Goal: Register for event/course

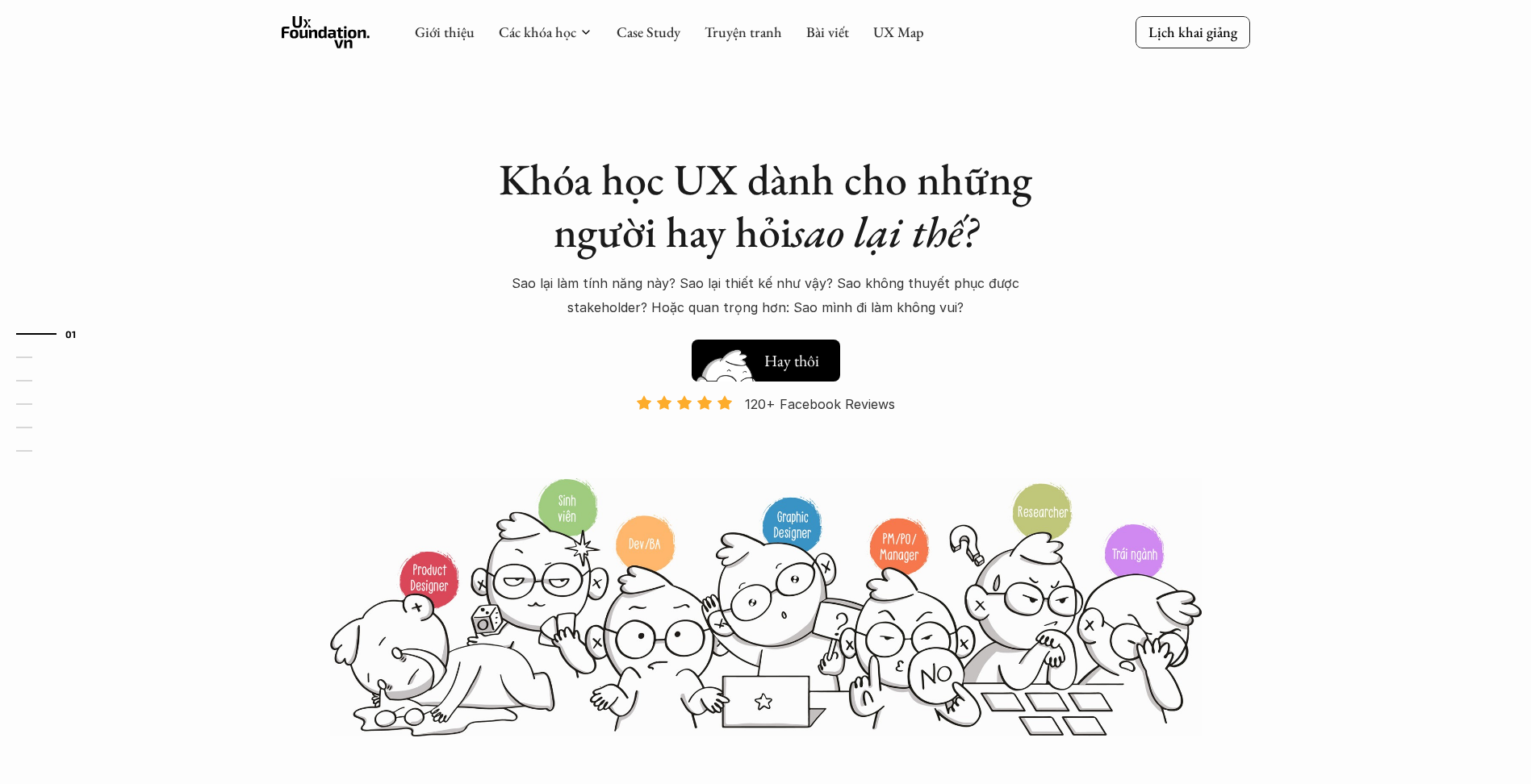
click at [796, 367] on h5 "Xem thử" at bounding box center [794, 364] width 60 height 23
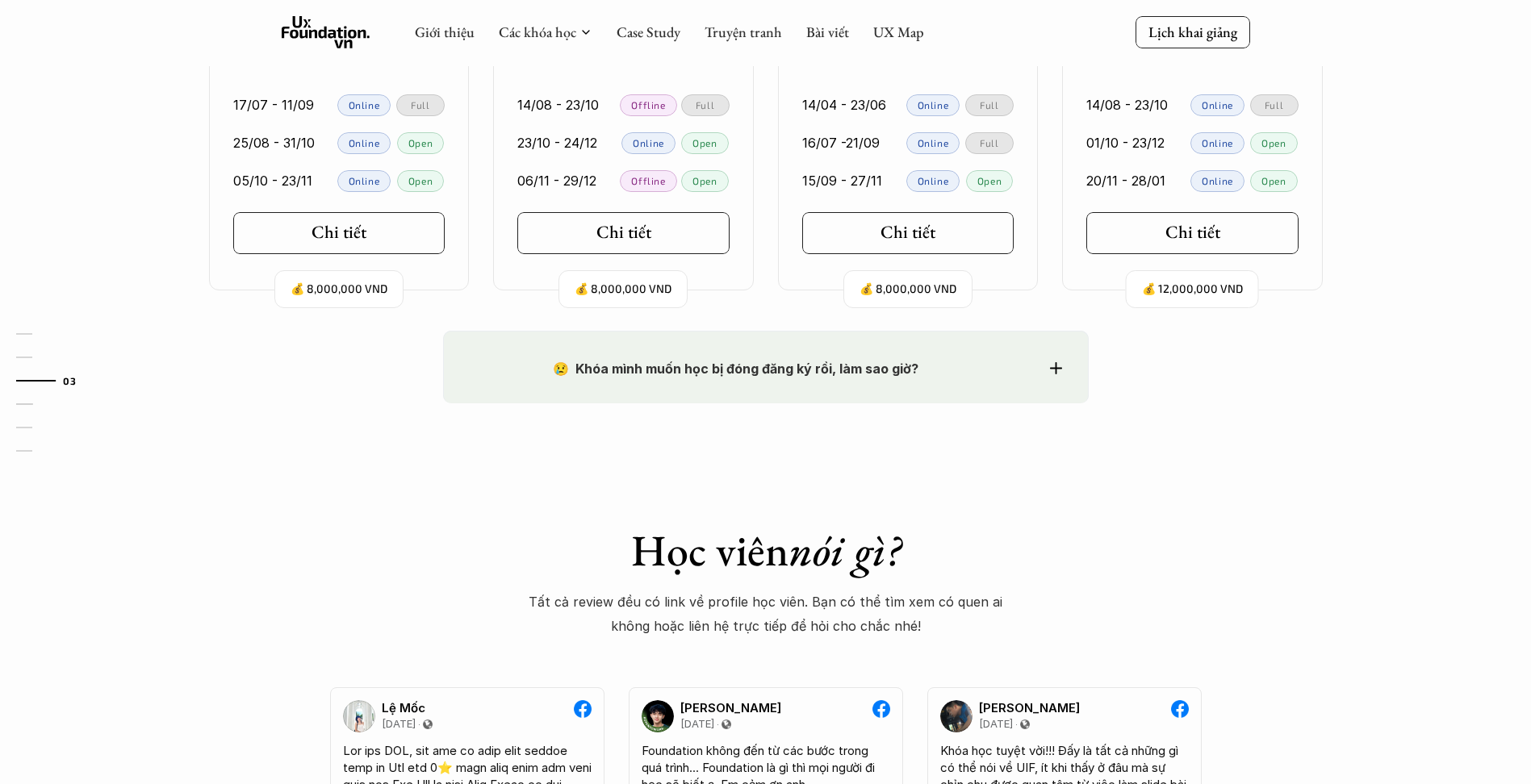
scroll to position [1385, 0]
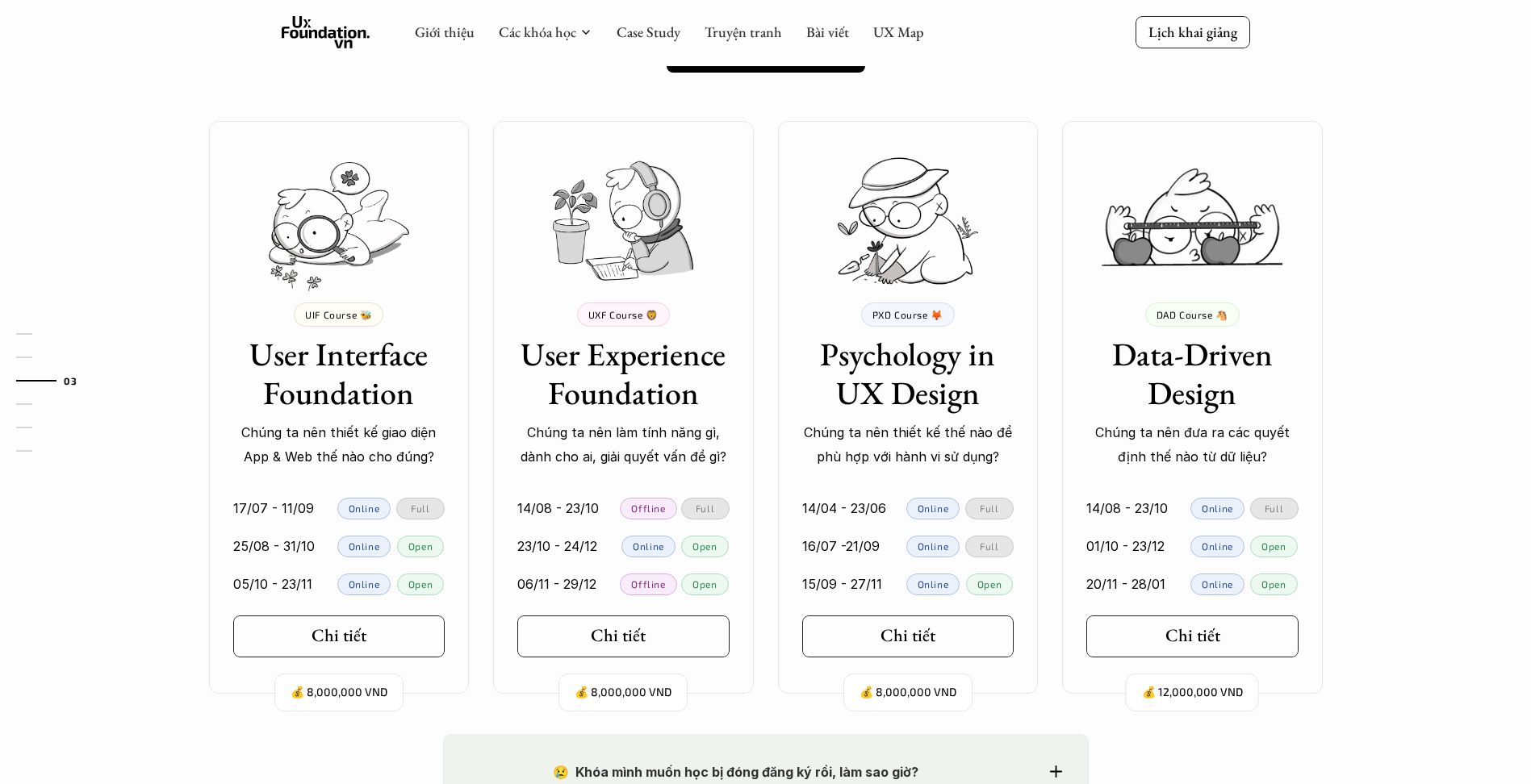
click at [645, 642] on div "Chi tiết" at bounding box center [627, 635] width 75 height 21
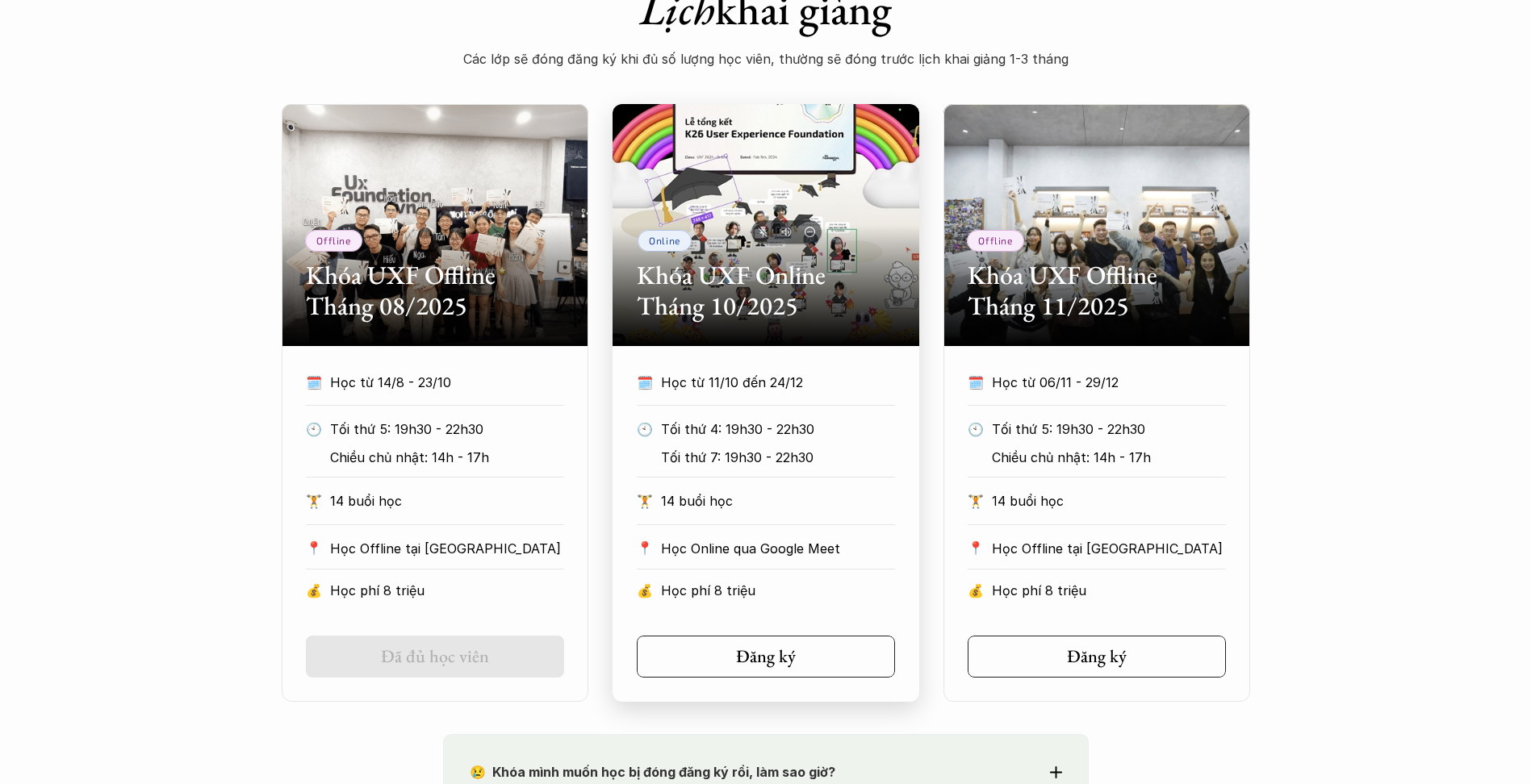
scroll to position [807, 0]
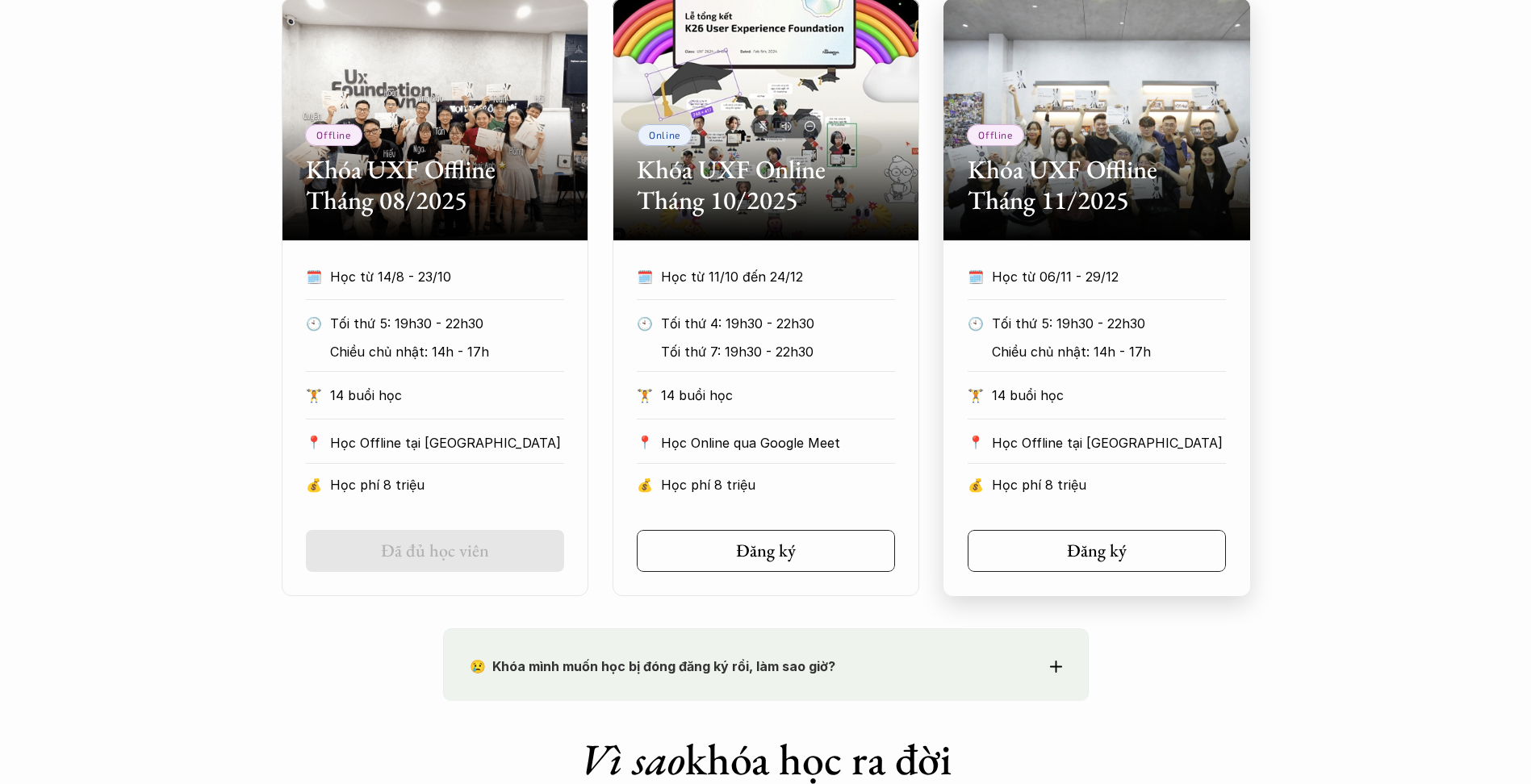
click at [1128, 500] on div "💰 Học phí 8 triệu" at bounding box center [1096, 490] width 258 height 31
click at [1083, 559] on h5 "Đăng ký" at bounding box center [1091, 551] width 60 height 21
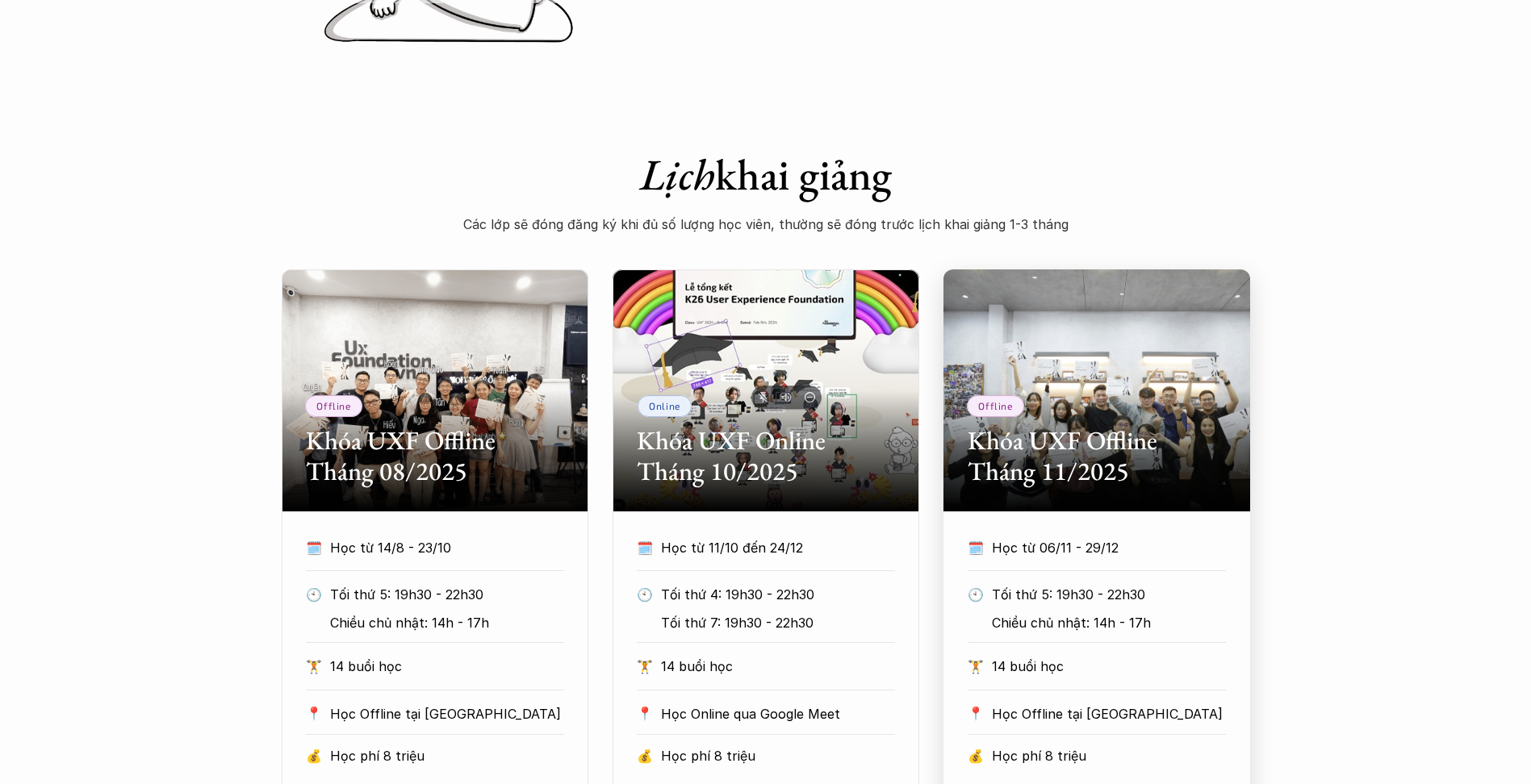
scroll to position [322, 0]
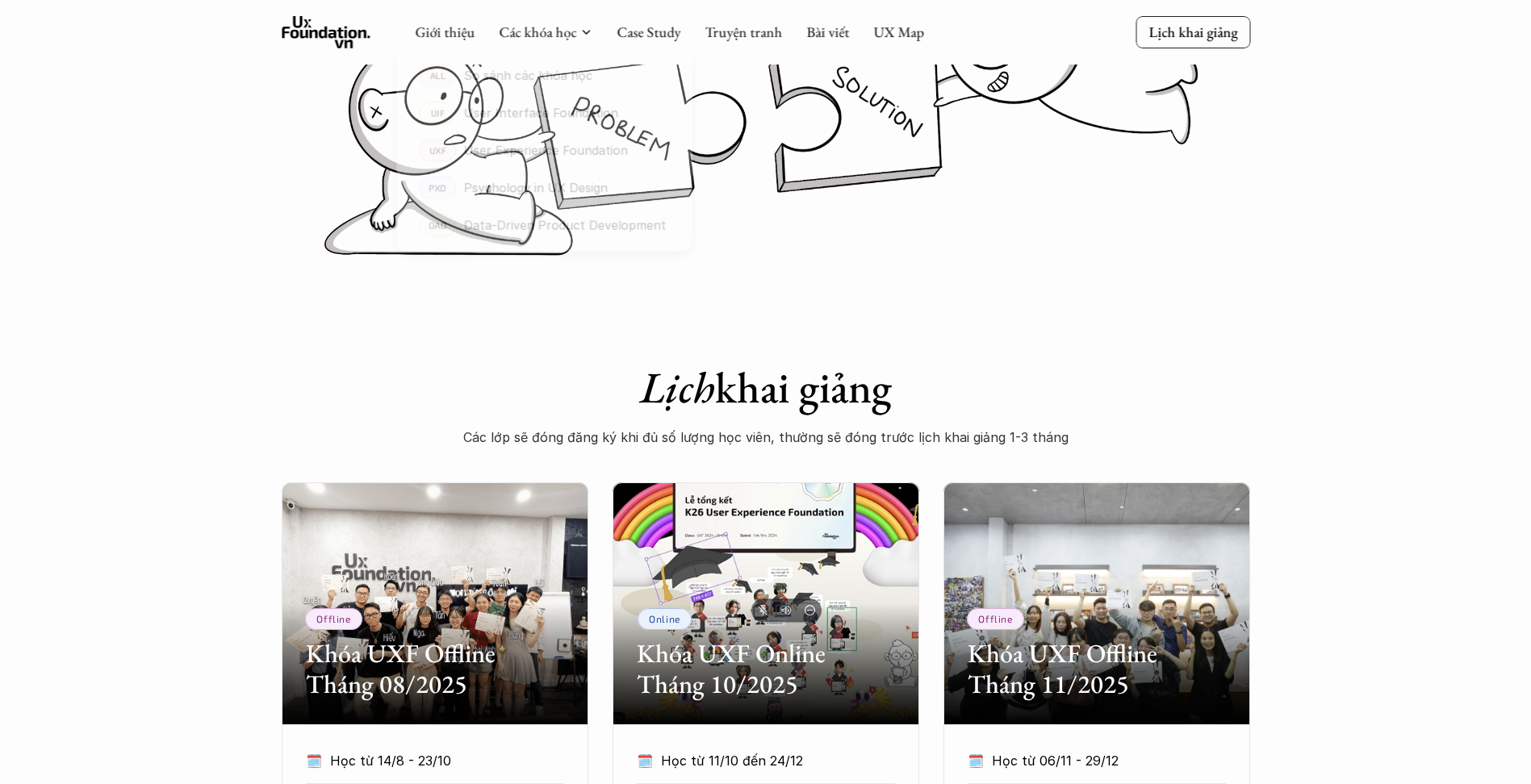
click at [960, 311] on div "Lịch khai giảng Các lớp sẽ đóng đăng ký khi đủ số lượng học viên, thường sẽ đón…" at bounding box center [766, 374] width 646 height 154
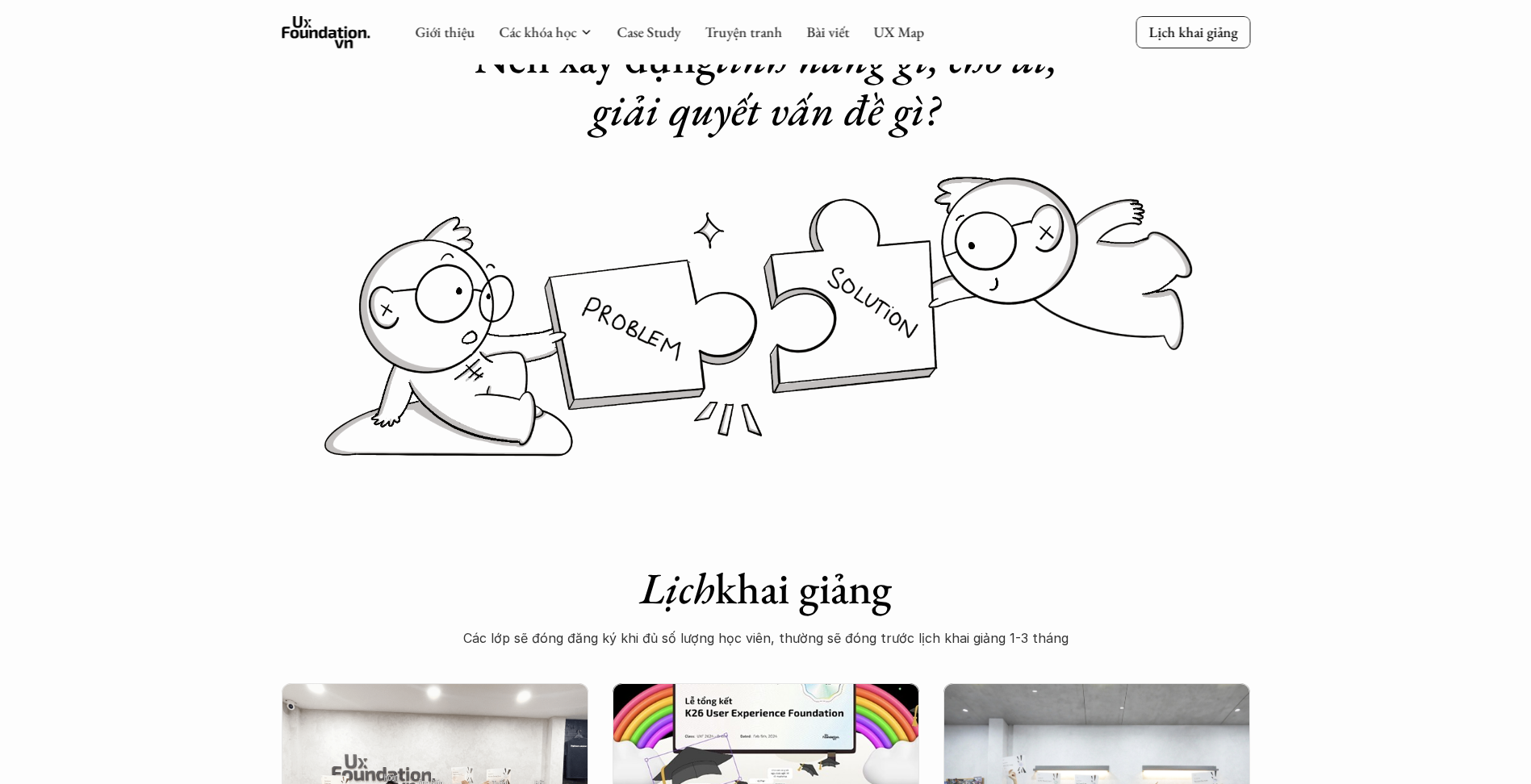
scroll to position [0, 0]
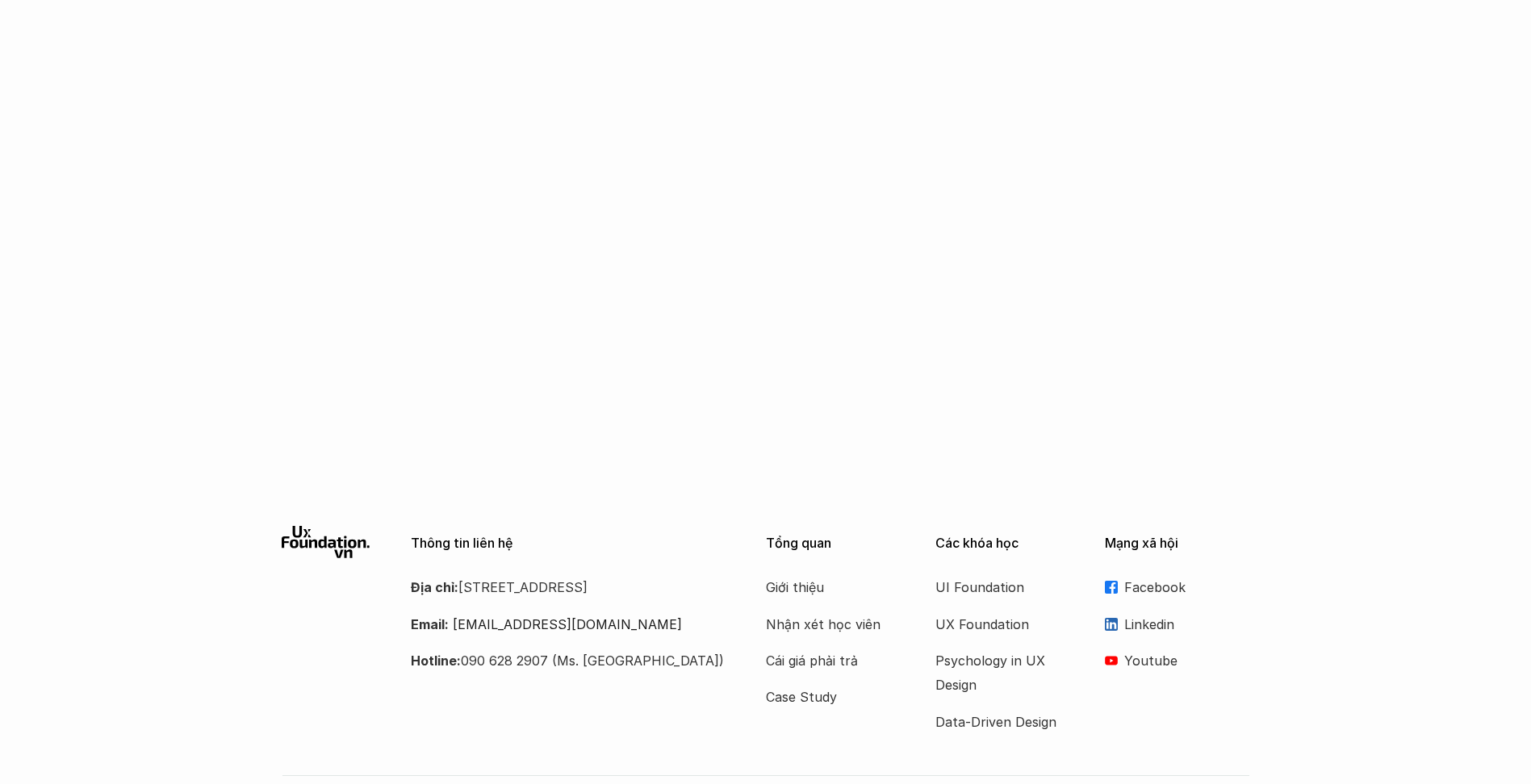
scroll to position [2632, 0]
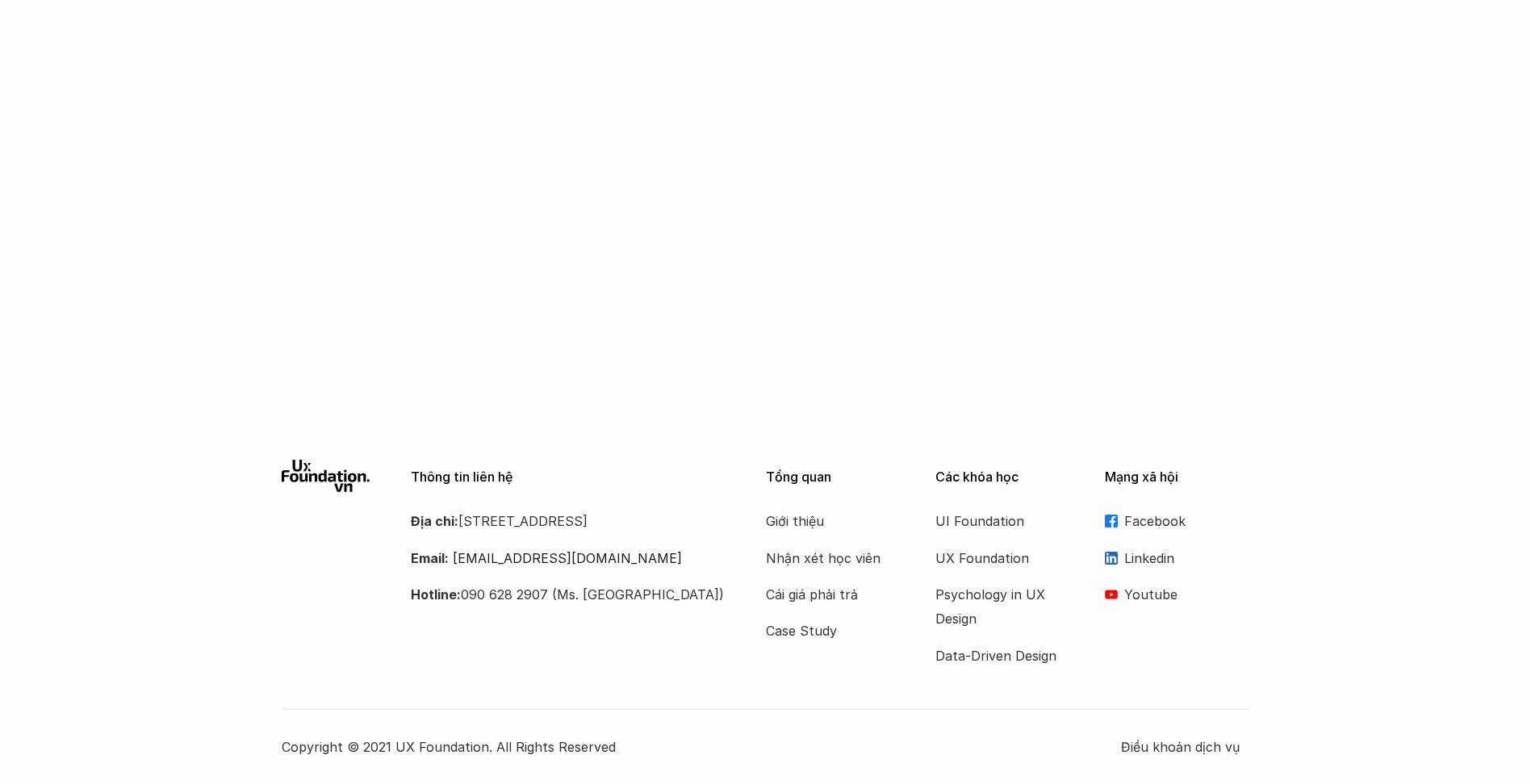
drag, startPoint x: 490, startPoint y: 539, endPoint x: 454, endPoint y: 524, distance: 39.0
click at [454, 524] on p "Địa chỉ: Tầng 6, số 116 Trung Liệt, phường Trung Liệt, quận Đống Đa" at bounding box center [568, 520] width 315 height 24
drag, startPoint x: 454, startPoint y: 524, endPoint x: 541, endPoint y: 546, distance: 89.7
click at [541, 533] on p "Địa chỉ: Tầng 6, số 116 Trung Liệt, phường Trung Liệt, quận Đống Đa" at bounding box center [568, 520] width 315 height 24
drag, startPoint x: 534, startPoint y: 546, endPoint x: 473, endPoint y: 527, distance: 63.9
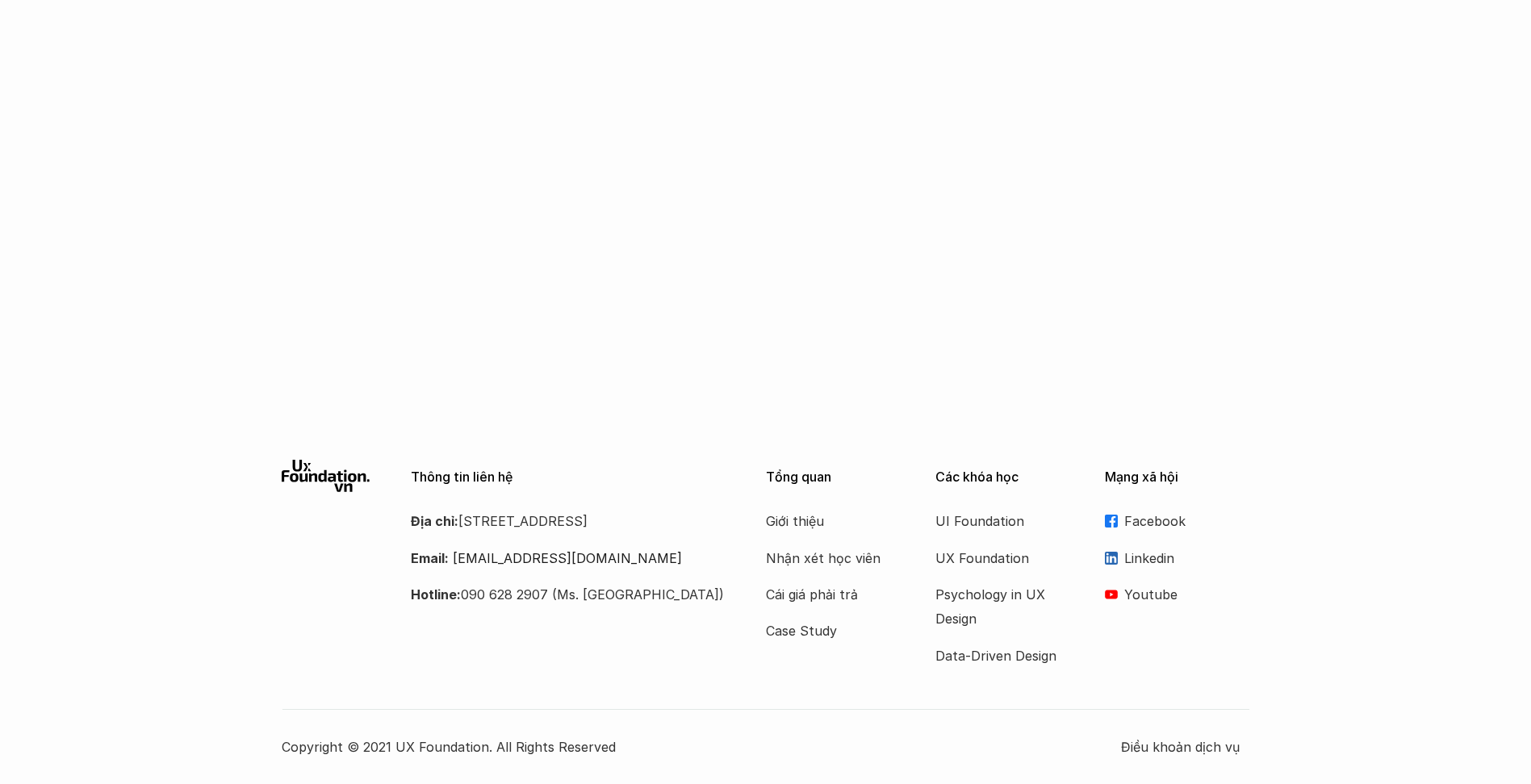
click at [473, 527] on p "Địa chỉ: Tầng 6, số 116 Trung Liệt, phường Trung Liệt, quận Đống Đa" at bounding box center [568, 520] width 315 height 24
drag, startPoint x: 473, startPoint y: 527, endPoint x: 638, endPoint y: 544, distance: 165.9
click at [638, 533] on p "Địa chỉ: Tầng 6, số 116 Trung Liệt, phường Trung Liệt, quận Đống Đa" at bounding box center [568, 520] width 315 height 24
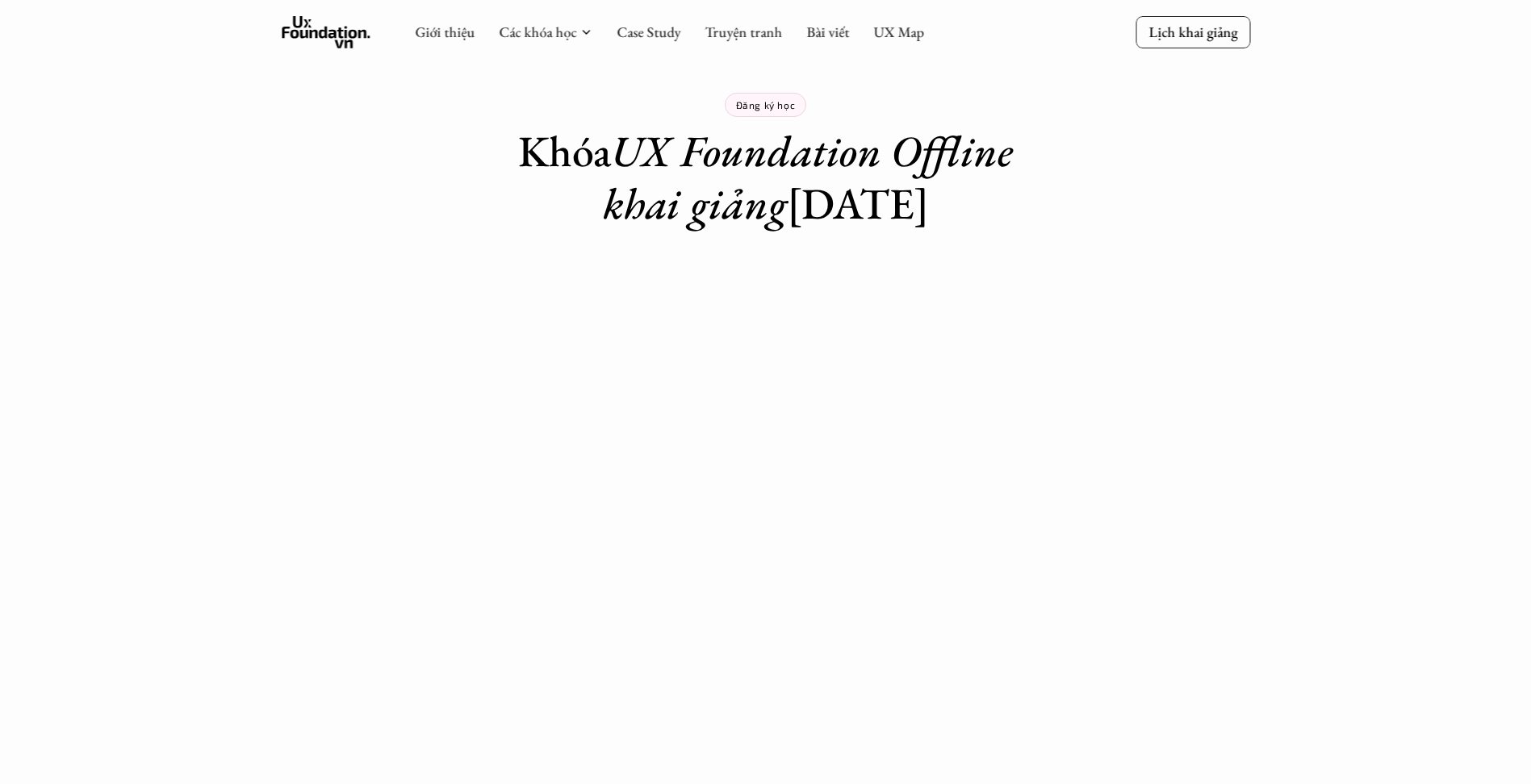
scroll to position [0, 0]
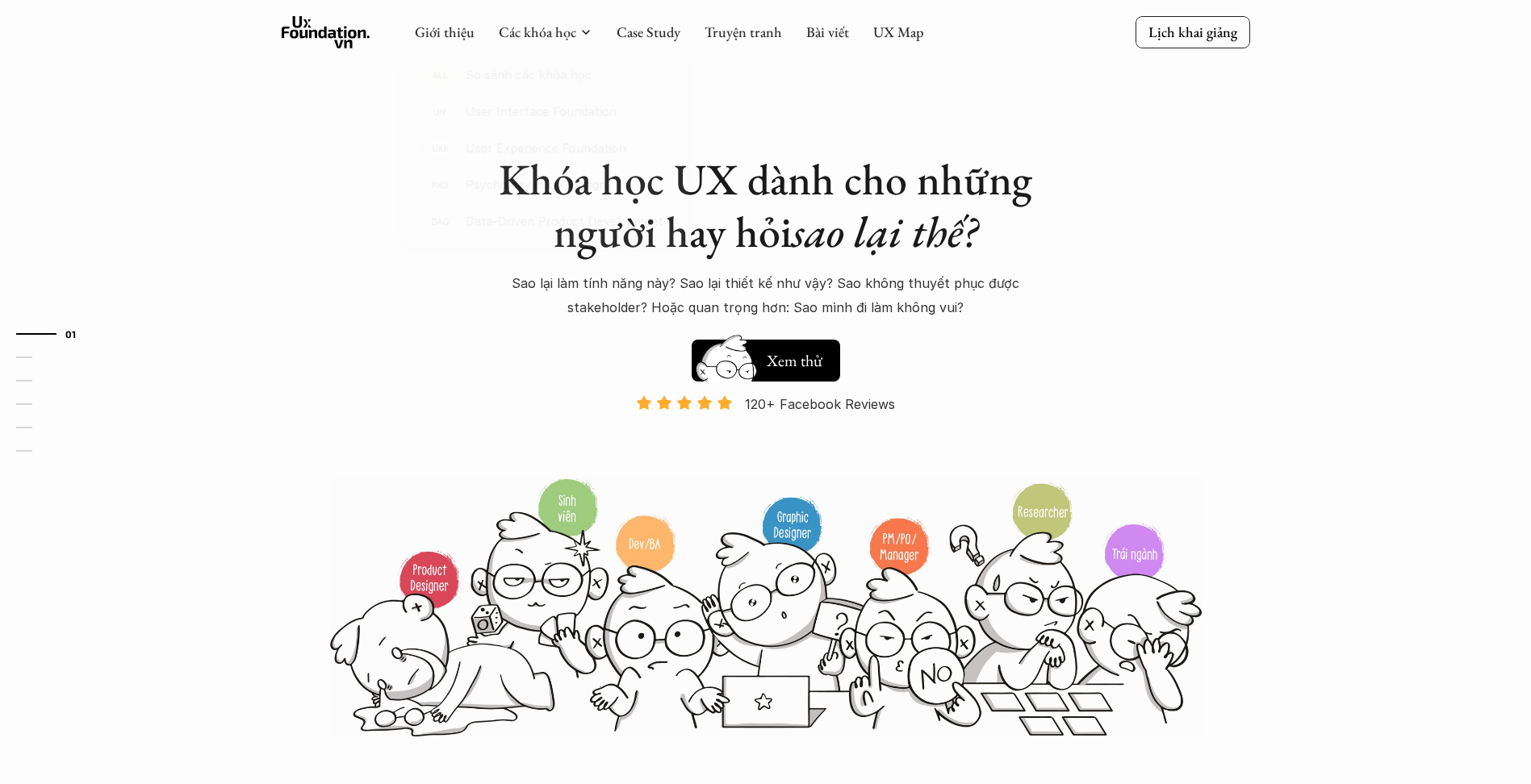
click at [560, 39] on div at bounding box center [544, 145] width 319 height 243
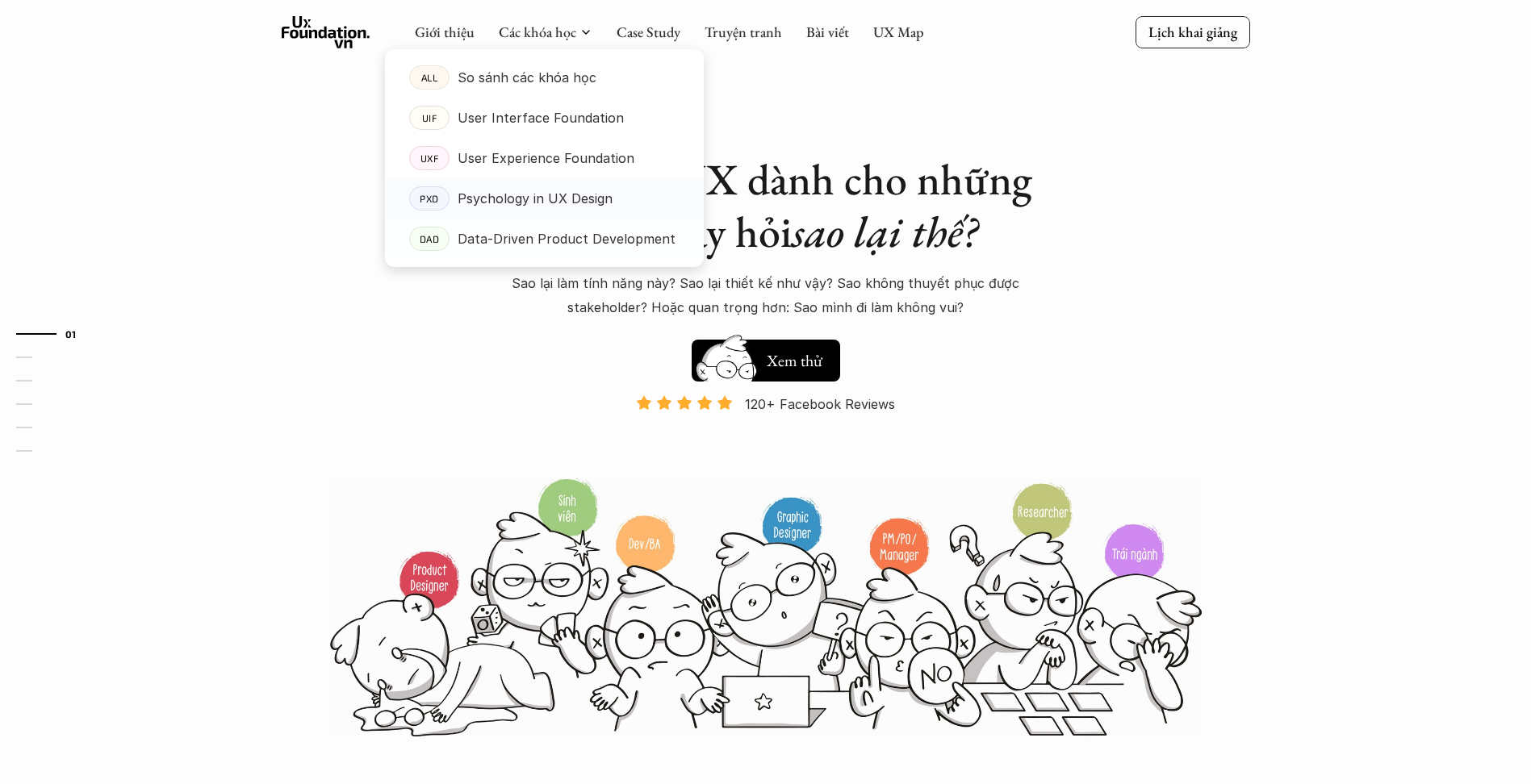
click at [556, 206] on p "Psychology in UX Design" at bounding box center [535, 198] width 155 height 24
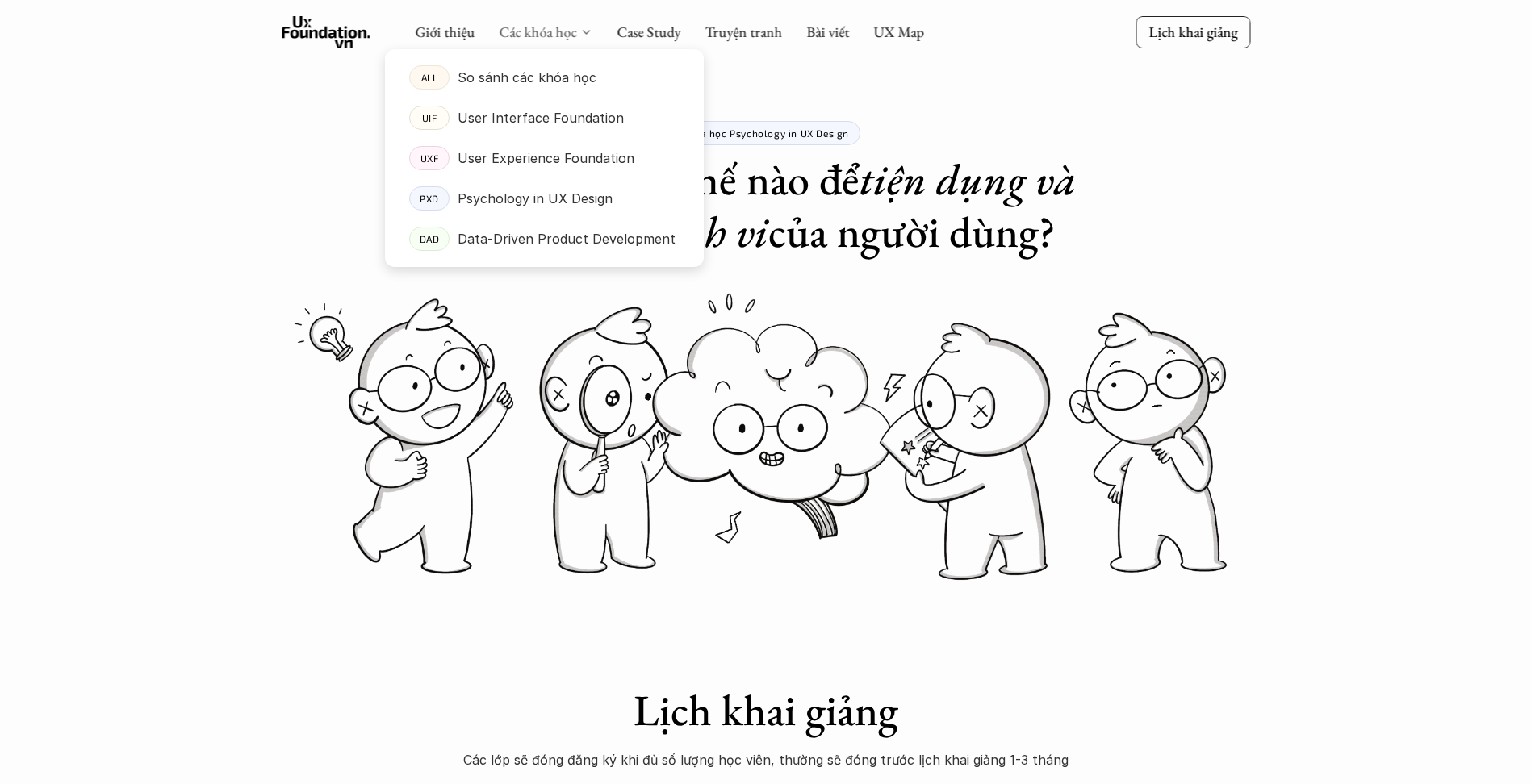
click at [502, 36] on link "Các khóa học" at bounding box center [537, 32] width 77 height 18
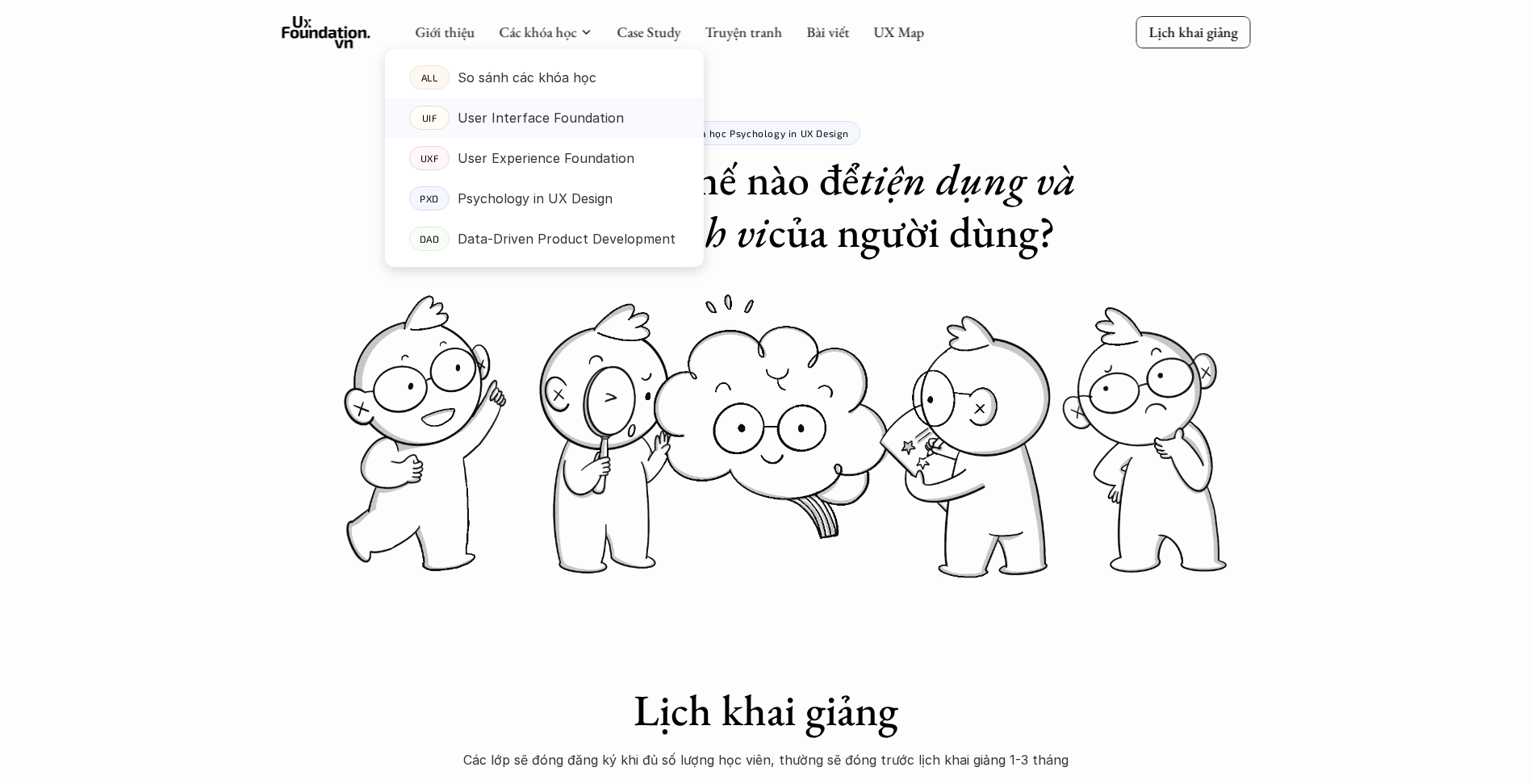
click at [512, 85] on p "So sánh các khóa học" at bounding box center [527, 77] width 139 height 24
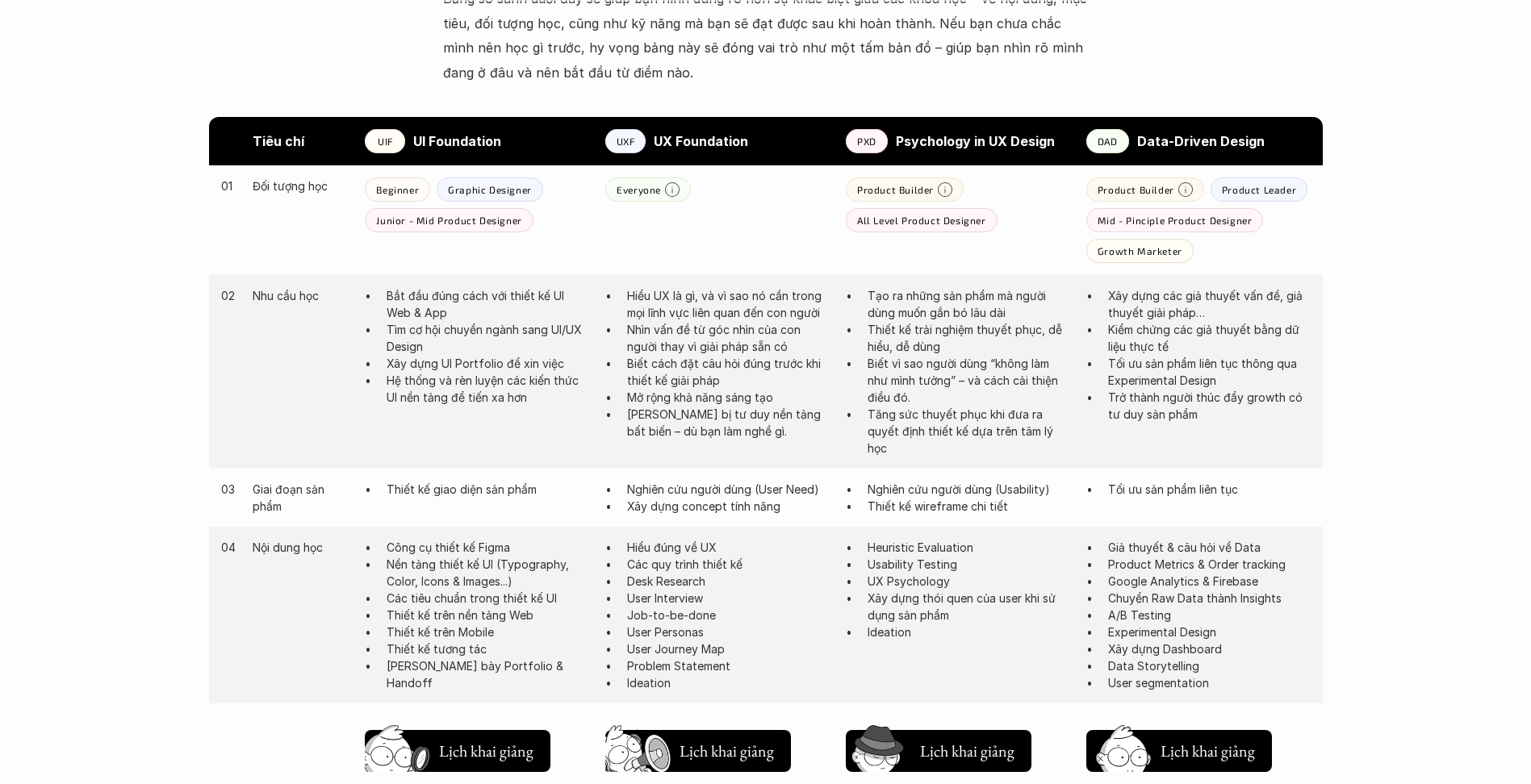
scroll to position [807, 0]
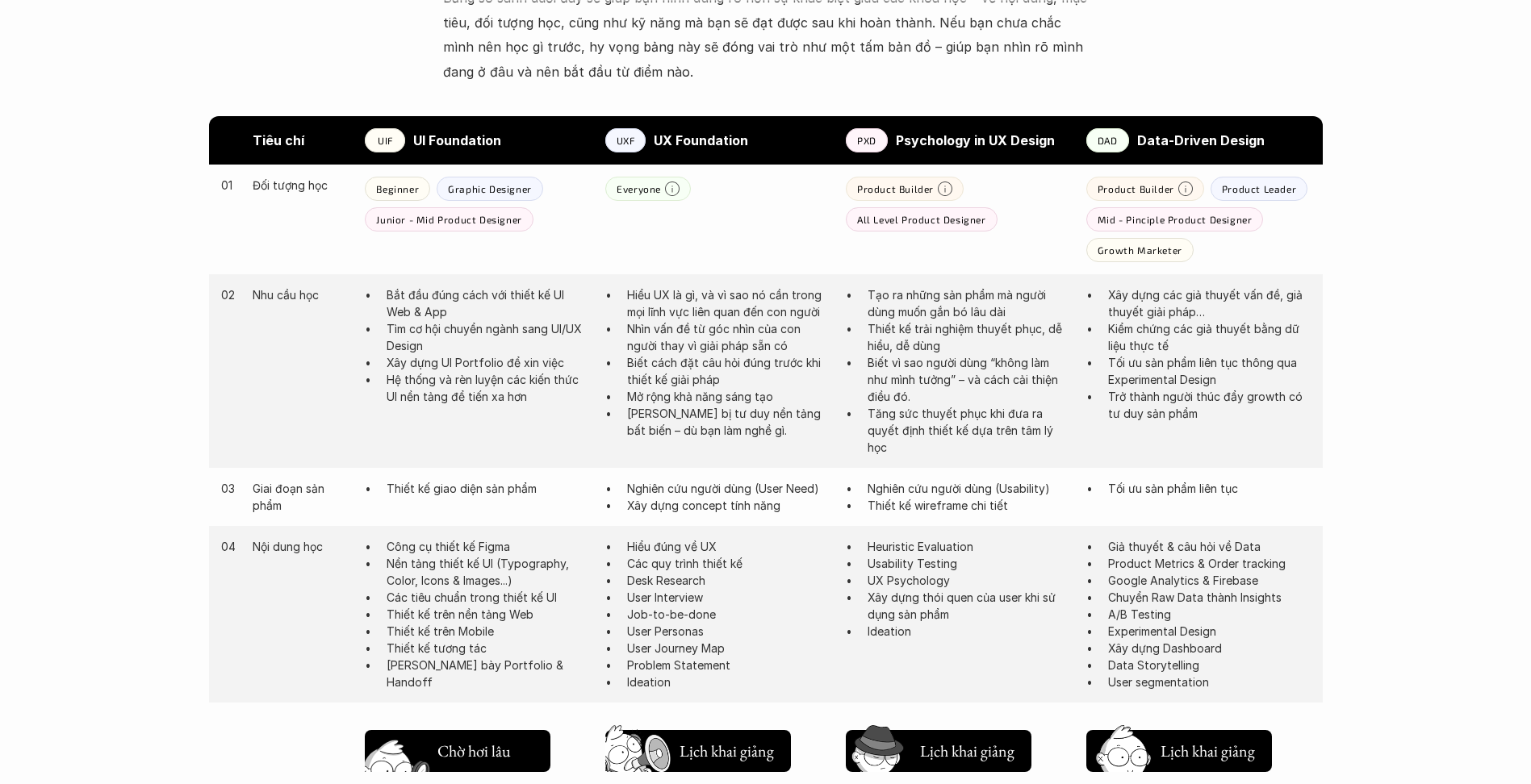
click at [473, 758] on h5 "Lịch khai giảng" at bounding box center [485, 754] width 97 height 23
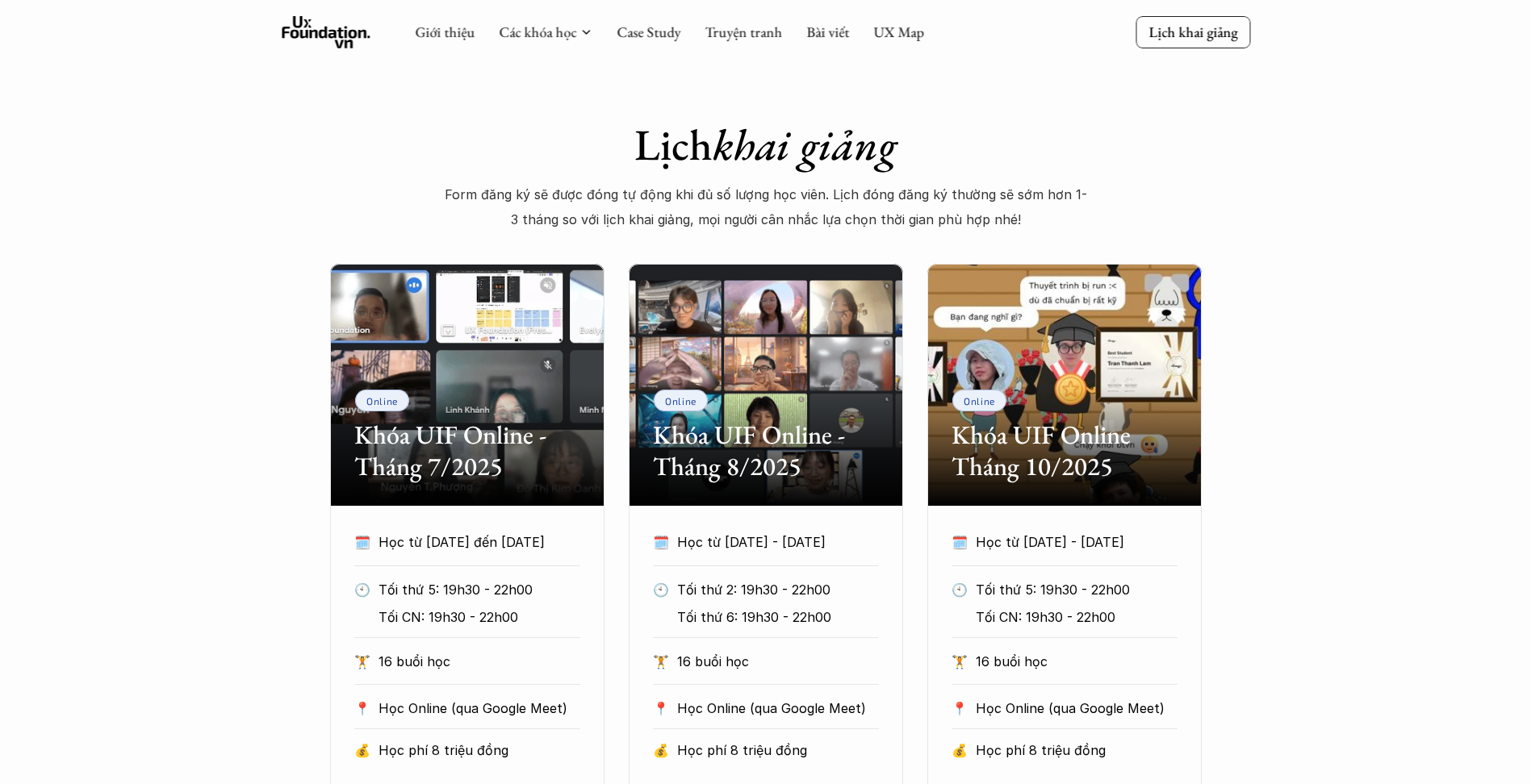
scroll to position [539, 0]
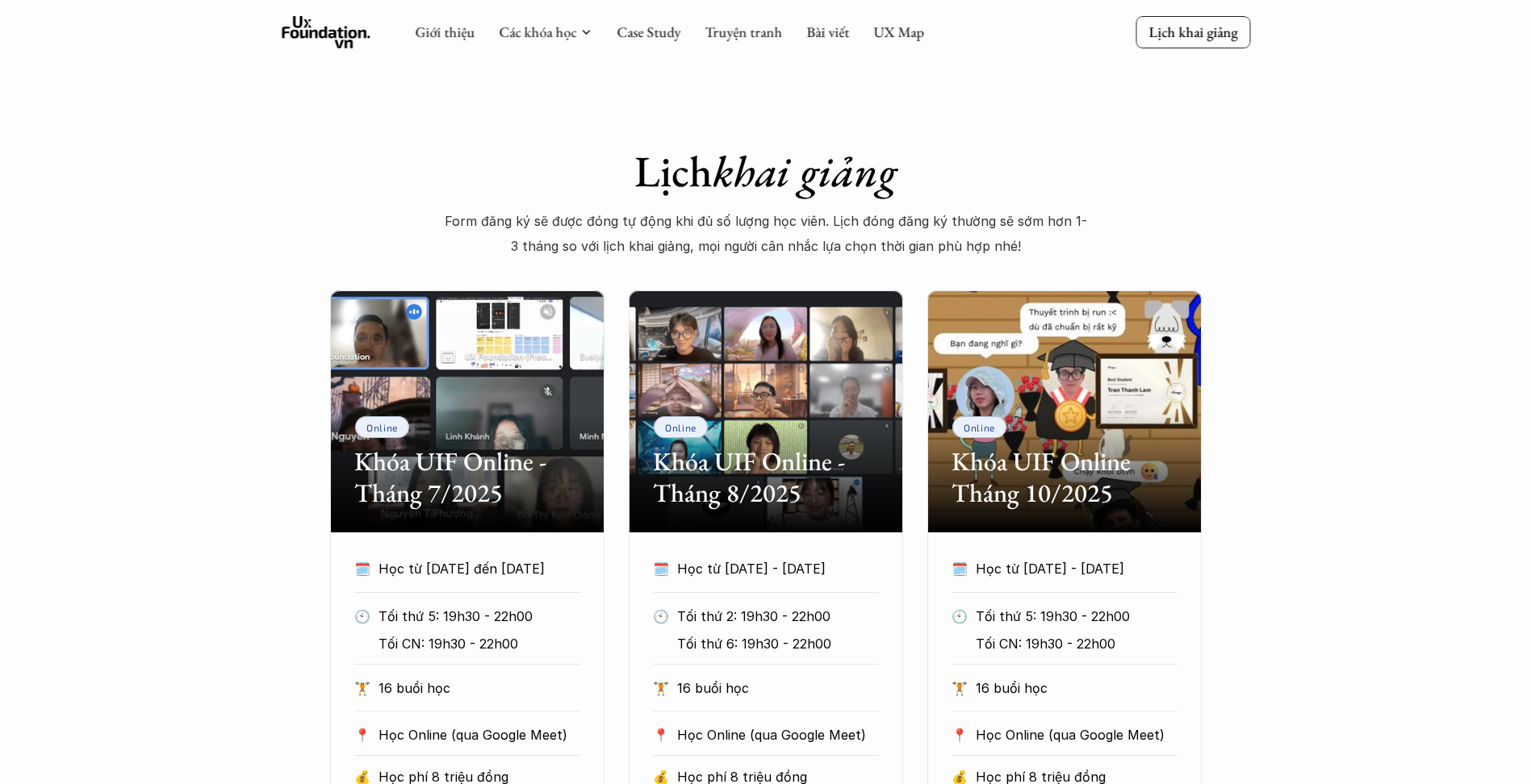
scroll to position [807, 0]
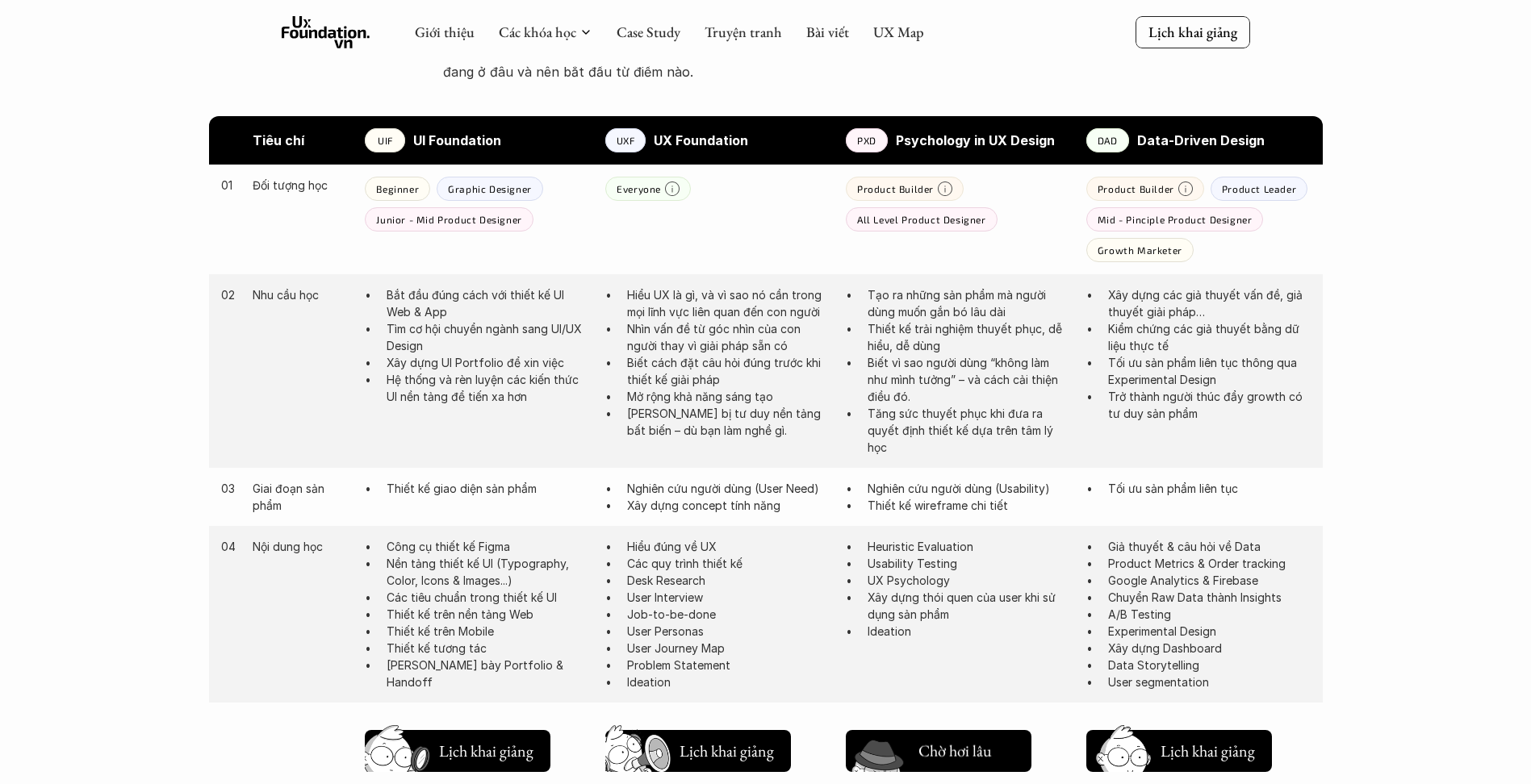
click at [973, 754] on h5 "Lịch khai giảng" at bounding box center [967, 754] width 97 height 23
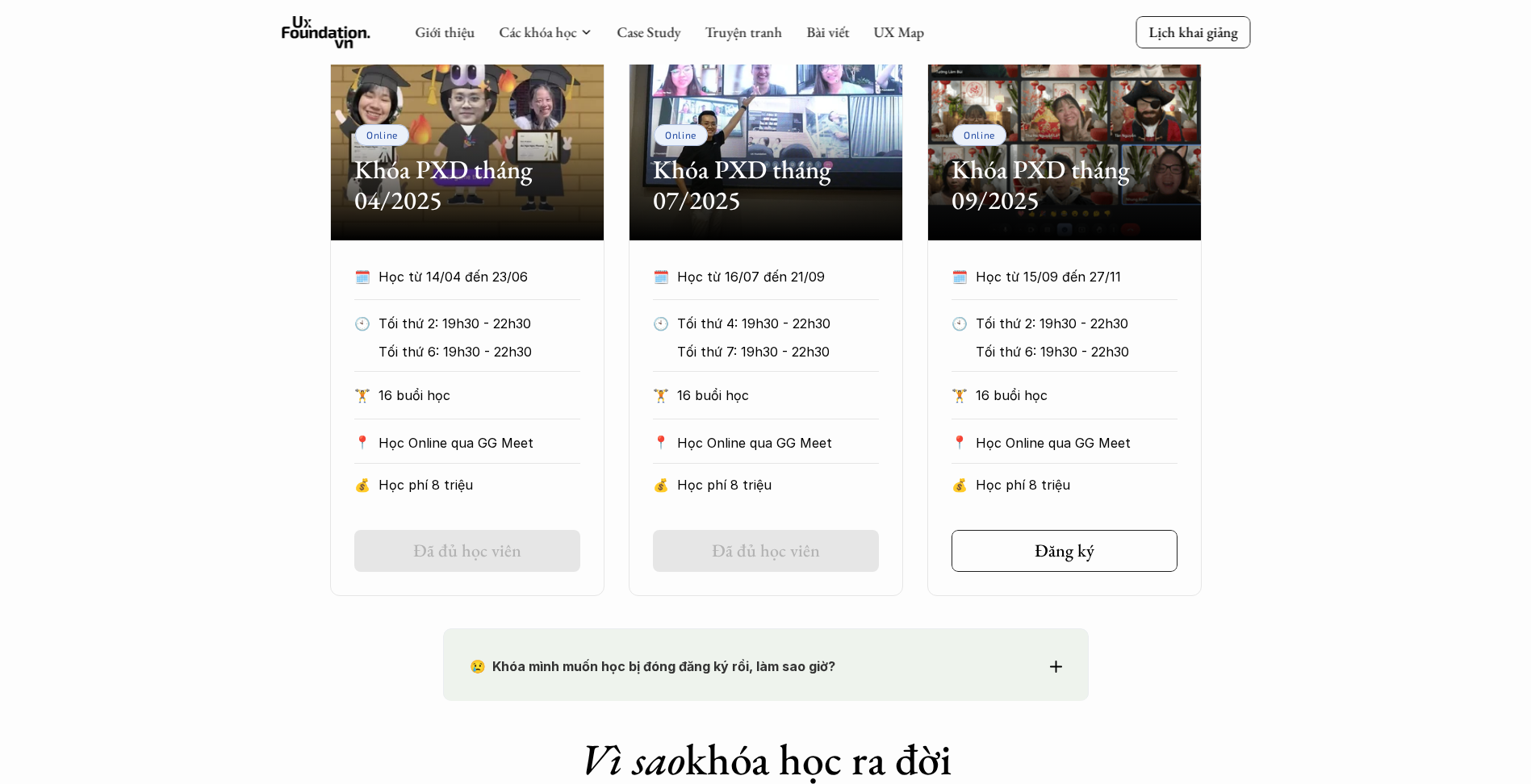
scroll to position [619, 0]
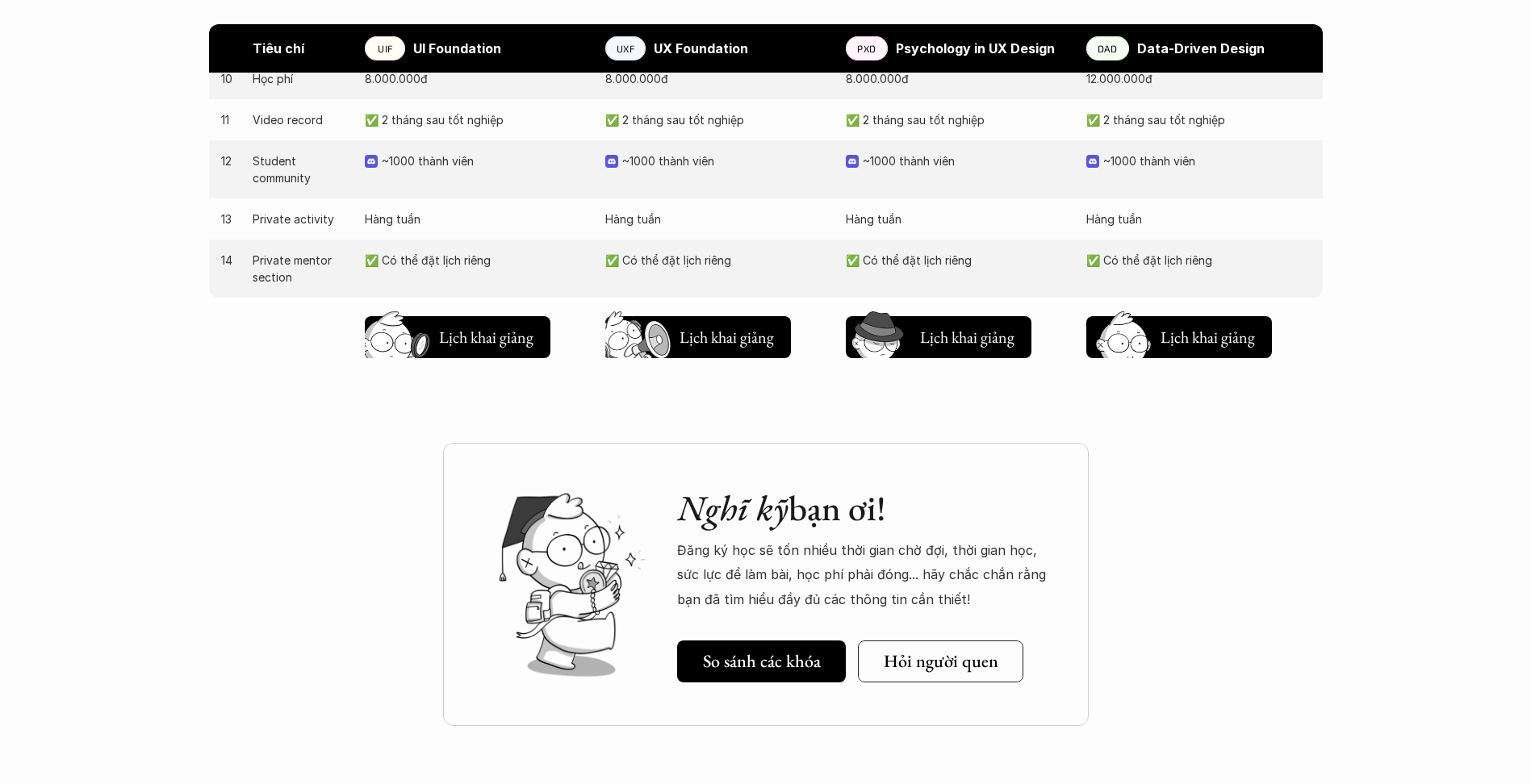
scroll to position [1774, 0]
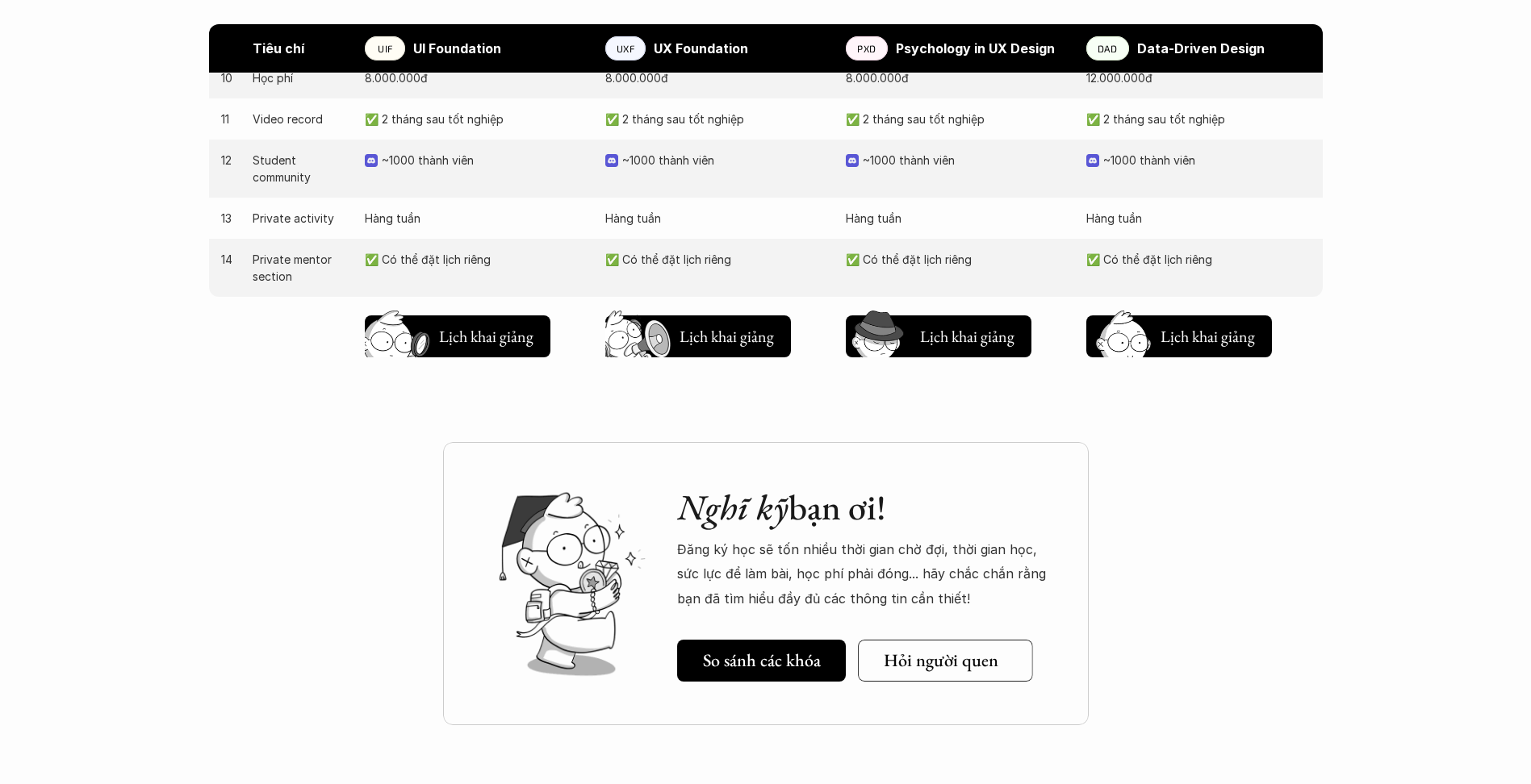
click at [976, 662] on h5 "Hỏi người quen" at bounding box center [940, 661] width 114 height 21
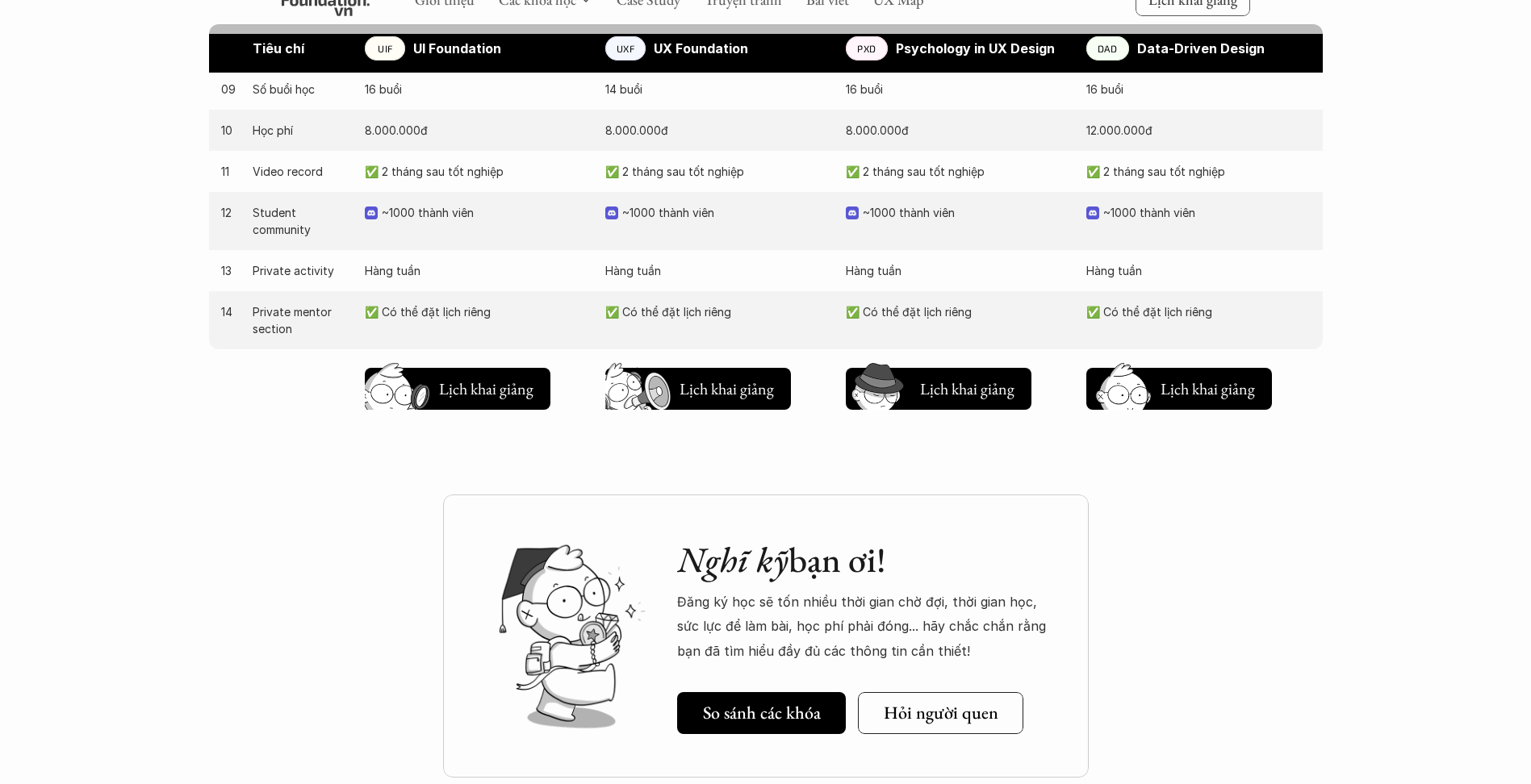
scroll to position [1694, 0]
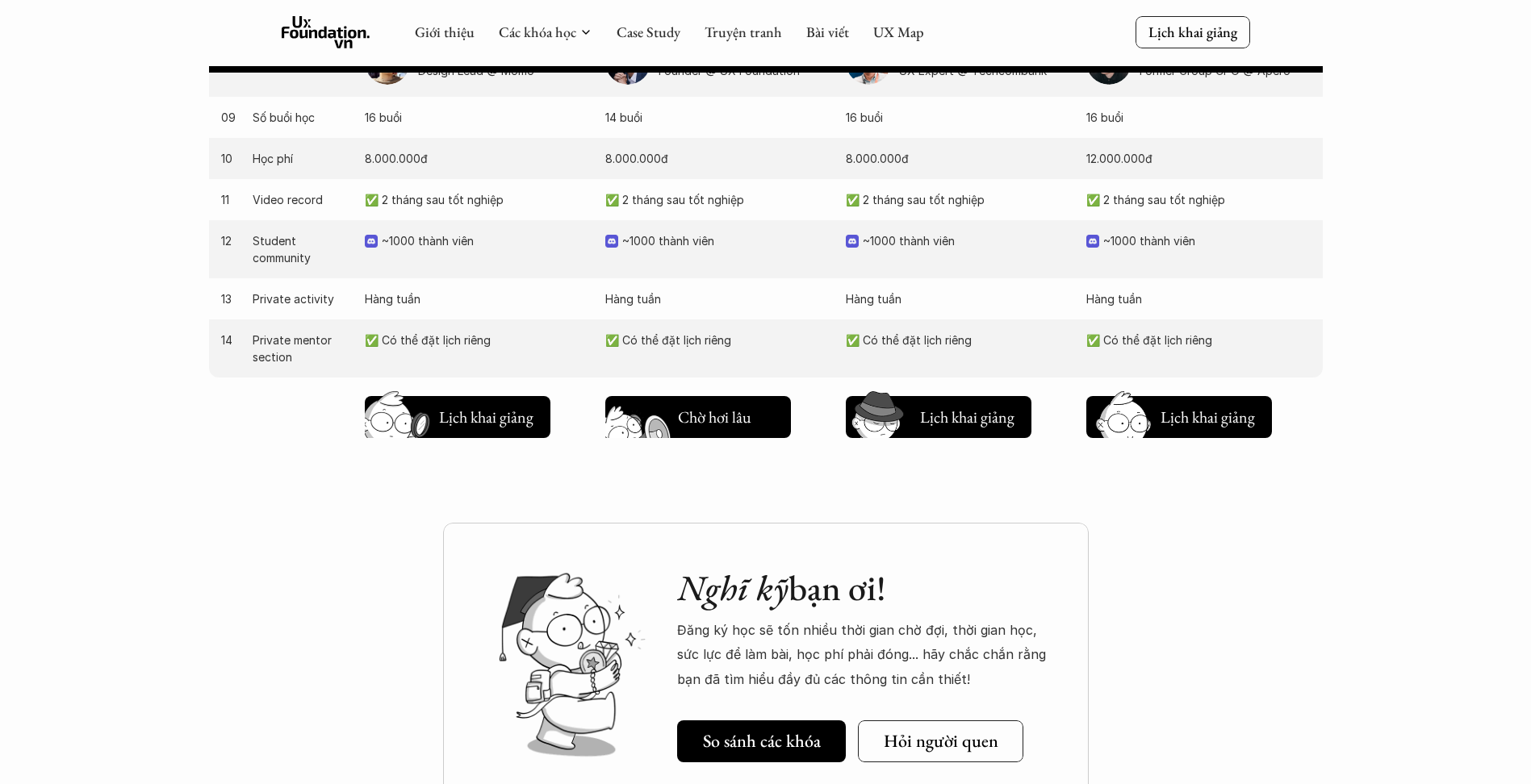
click at [709, 431] on h5 "Lịch khai giảng" at bounding box center [726, 421] width 97 height 23
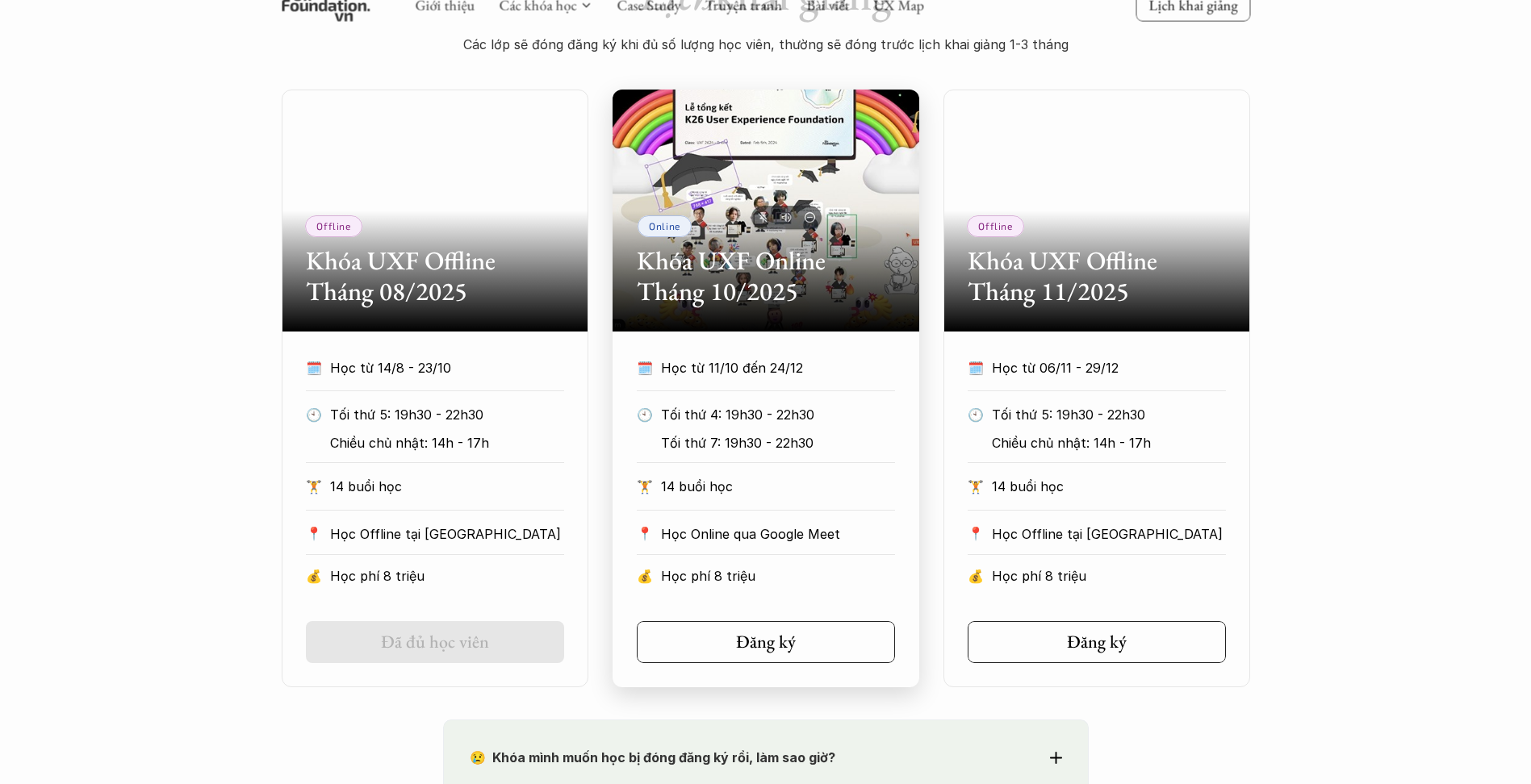
scroll to position [861, 0]
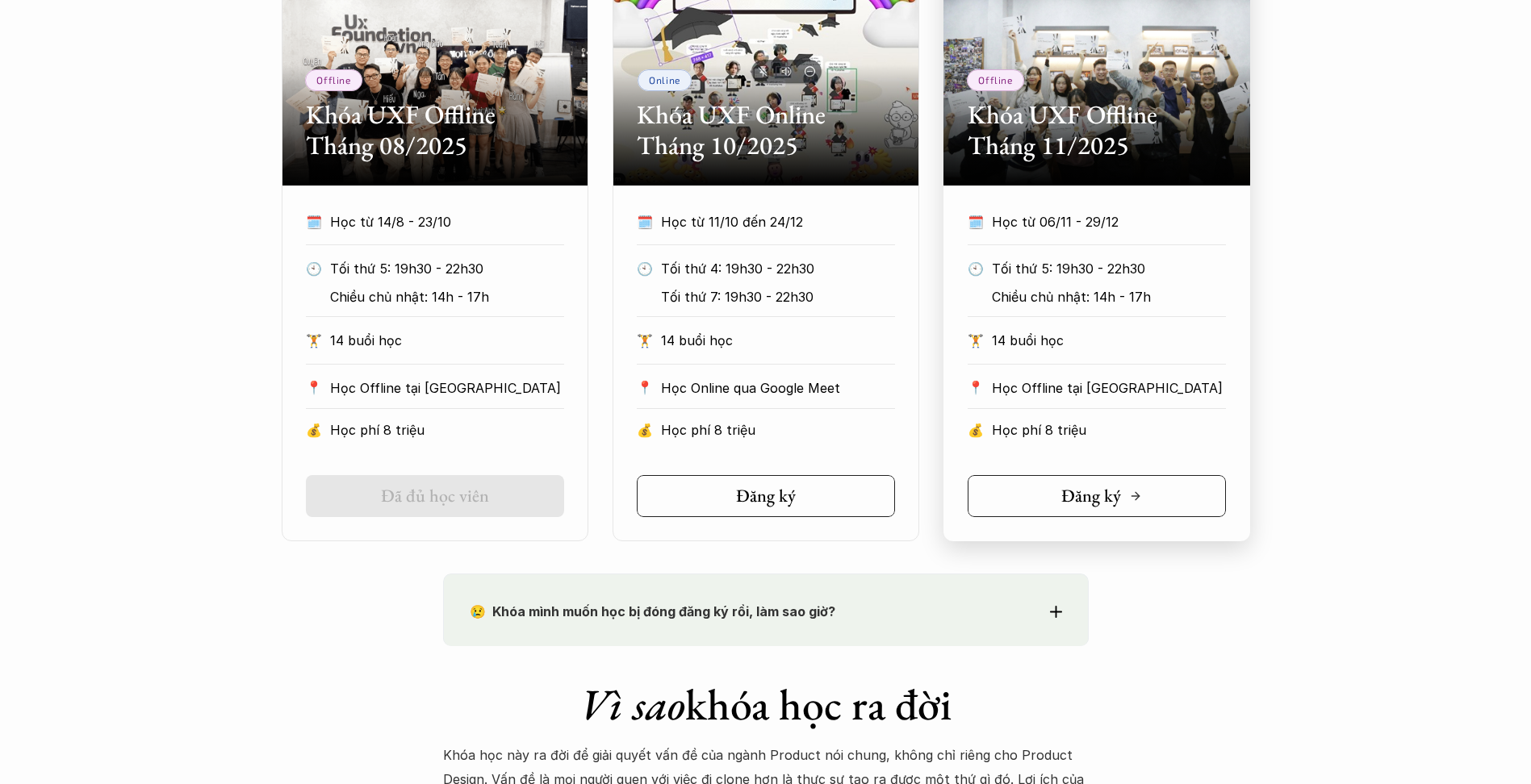
click at [1047, 498] on link "Đăng ký" at bounding box center [1096, 496] width 258 height 42
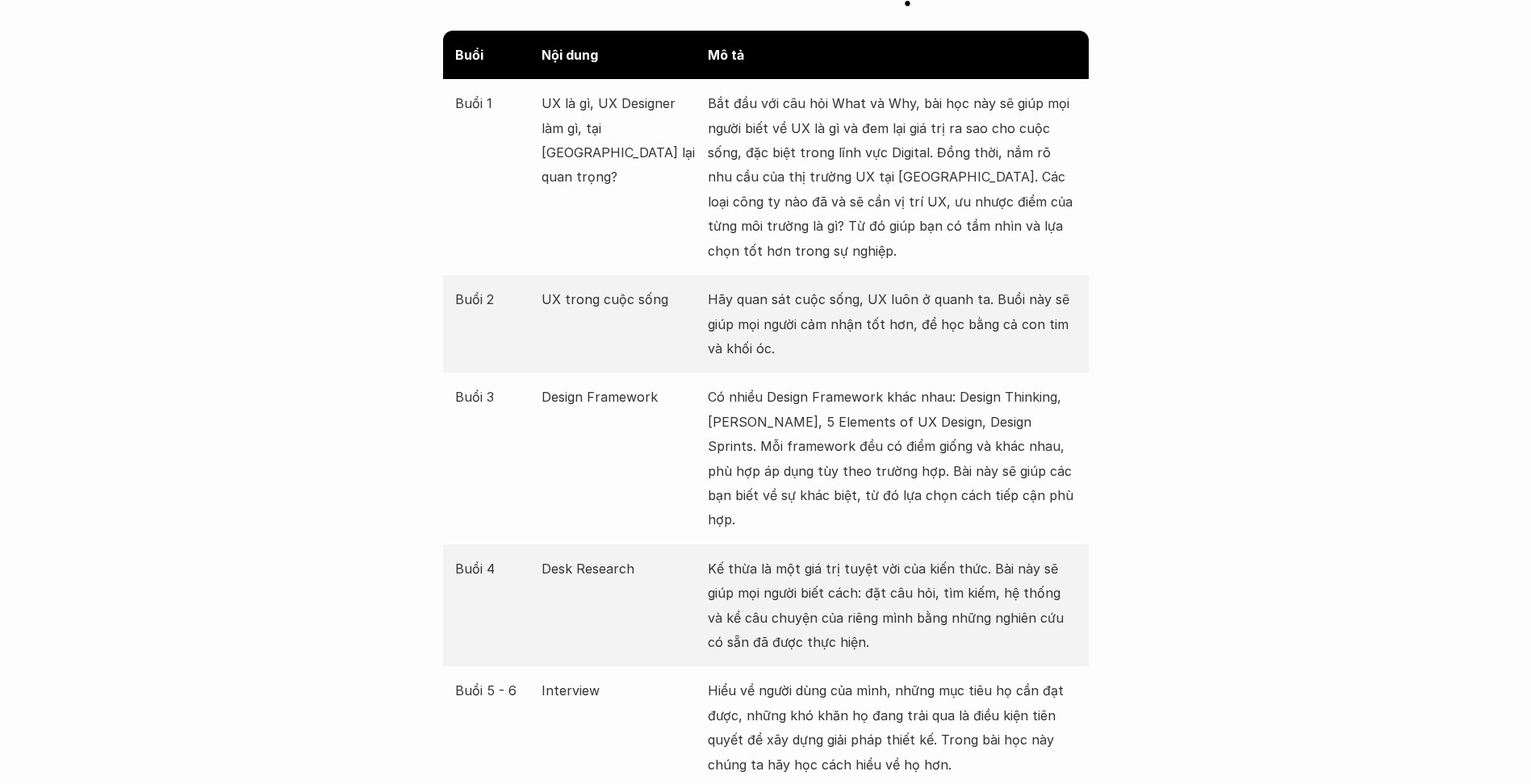
scroll to position [1936, 0]
